Goal: Navigation & Orientation: Find specific page/section

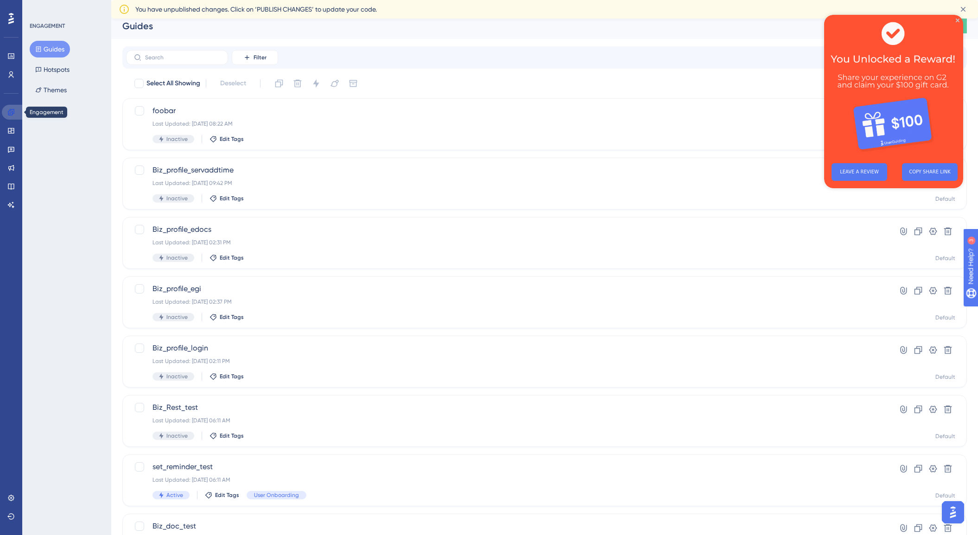
click at [9, 113] on icon at bounding box center [11, 112] width 6 height 6
click at [14, 72] on icon at bounding box center [10, 74] width 7 height 7
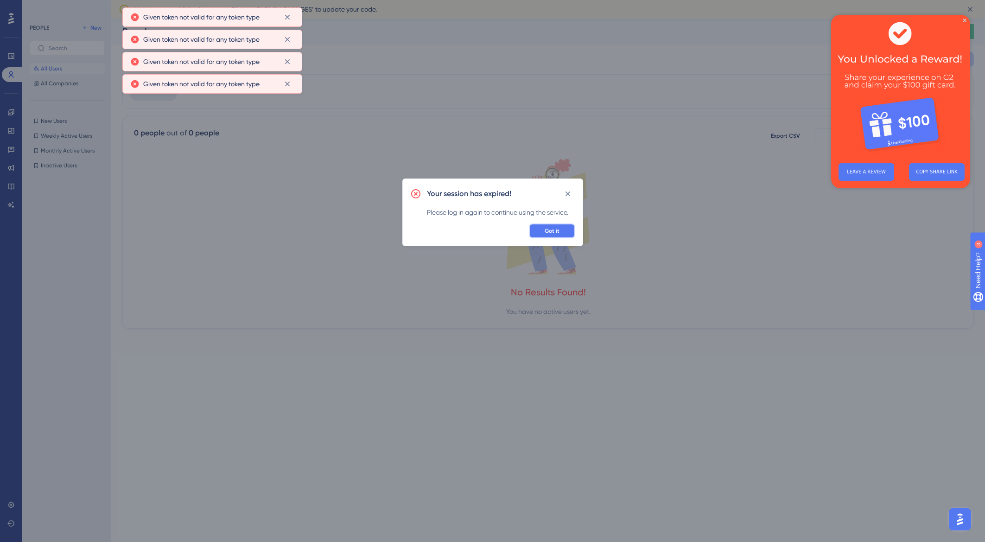
drag, startPoint x: 553, startPoint y: 231, endPoint x: 523, endPoint y: 221, distance: 32.2
click at [549, 229] on span "Got it" at bounding box center [552, 230] width 15 height 7
